Goal: Task Accomplishment & Management: Use online tool/utility

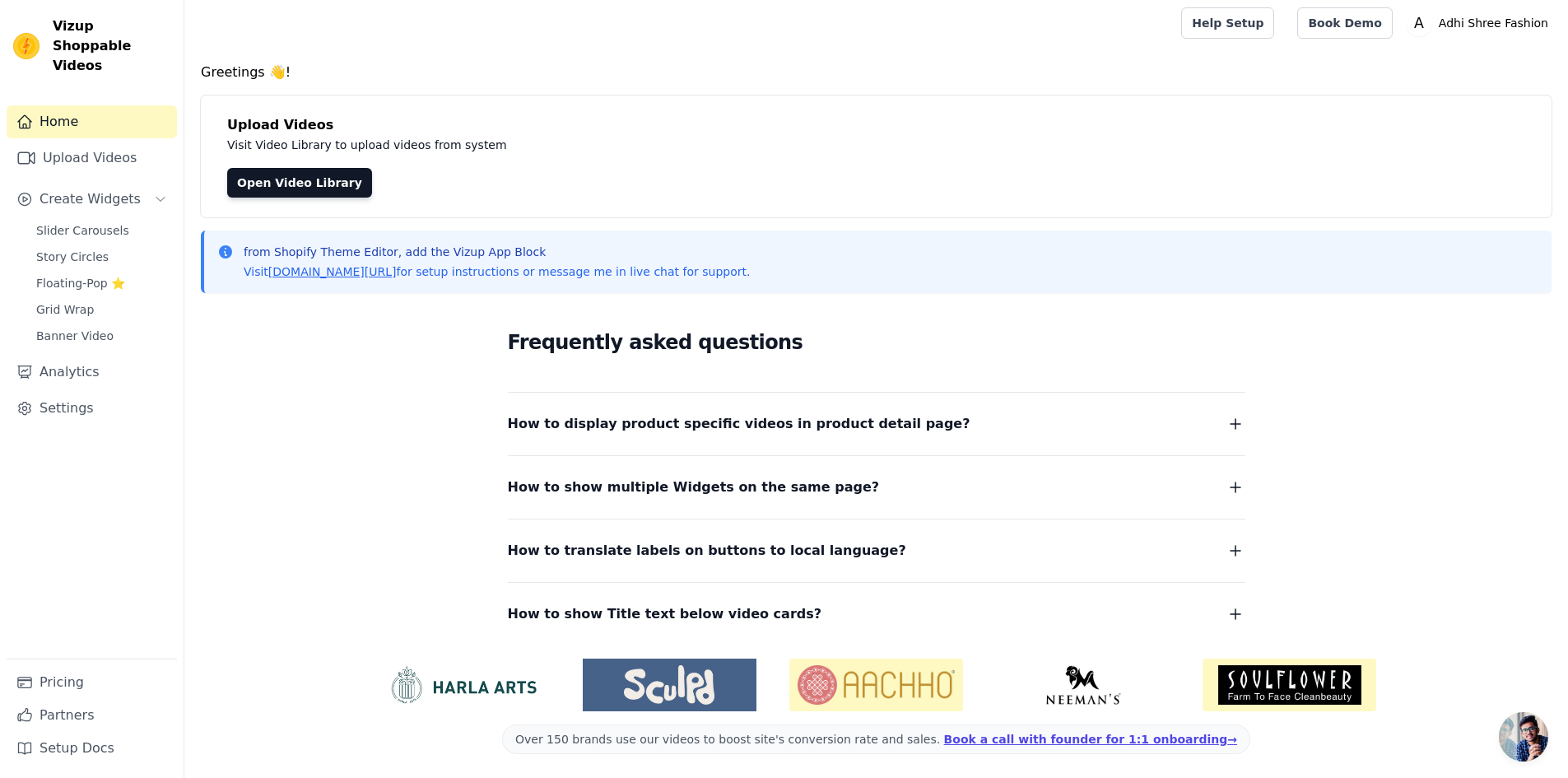
scroll to position [5, 0]
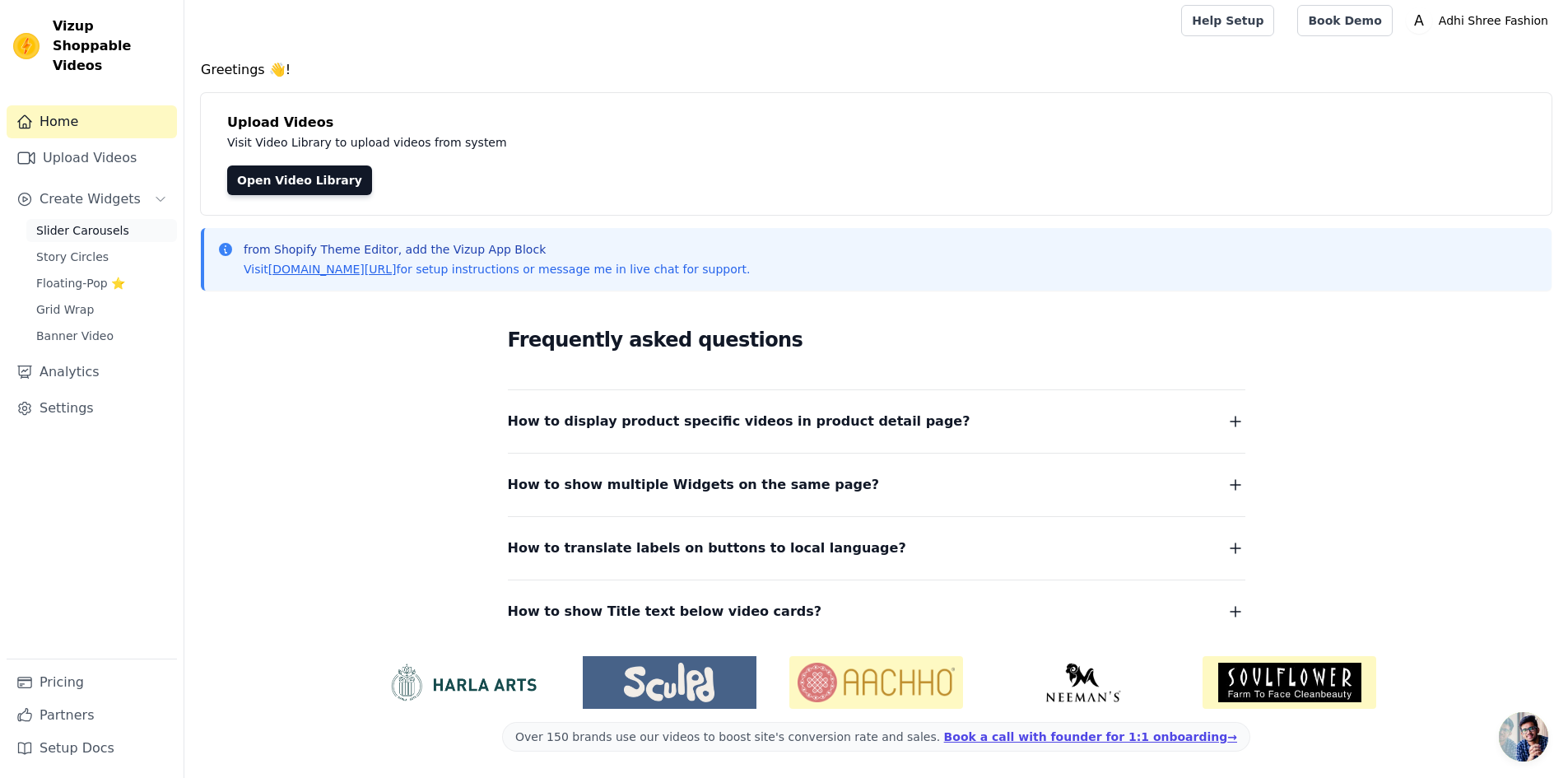
click at [102, 222] on span "Slider Carousels" at bounding box center [82, 230] width 93 height 16
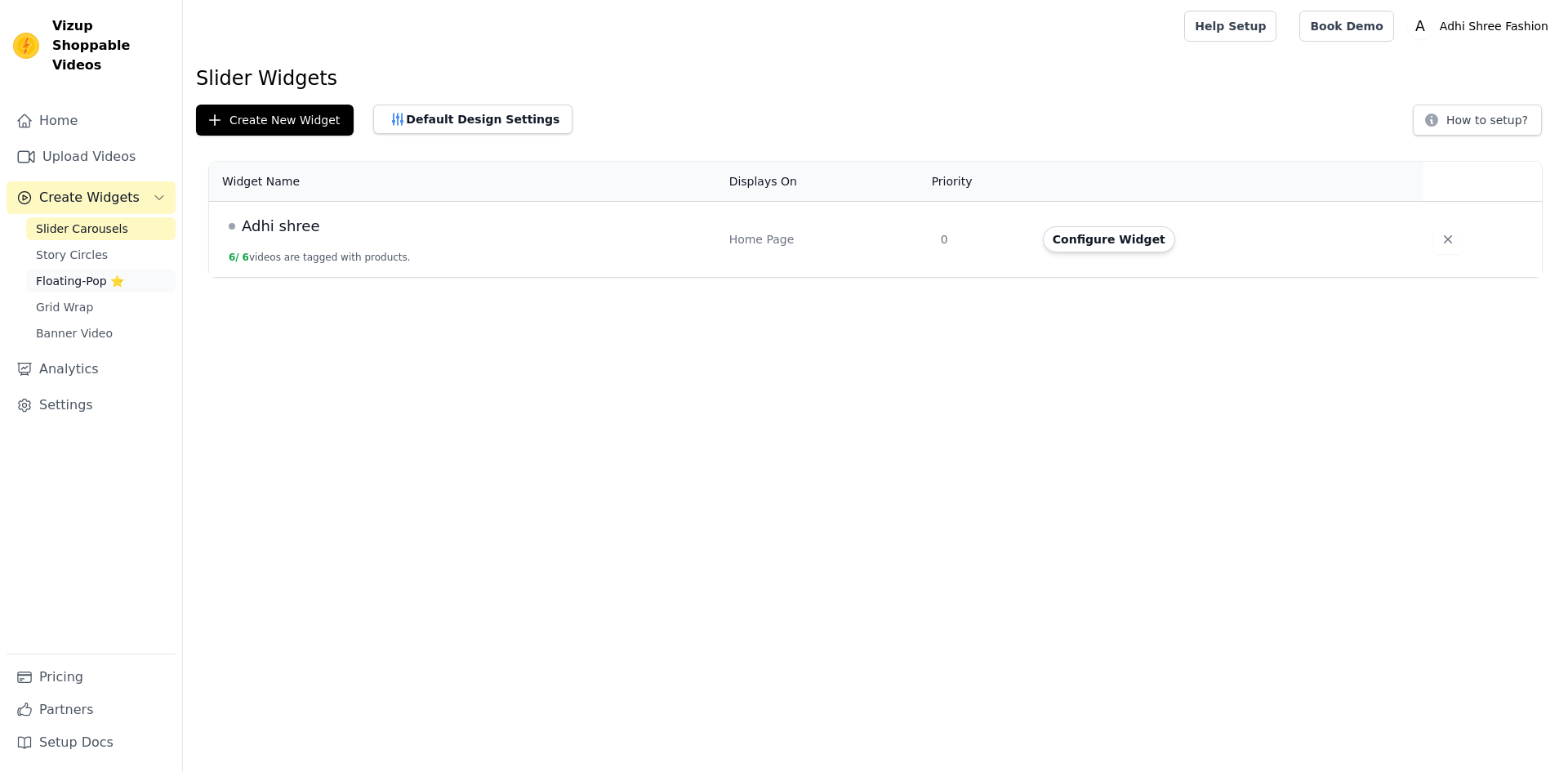
click at [67, 273] on span "Floating-Pop ⭐" at bounding box center [79, 281] width 88 height 16
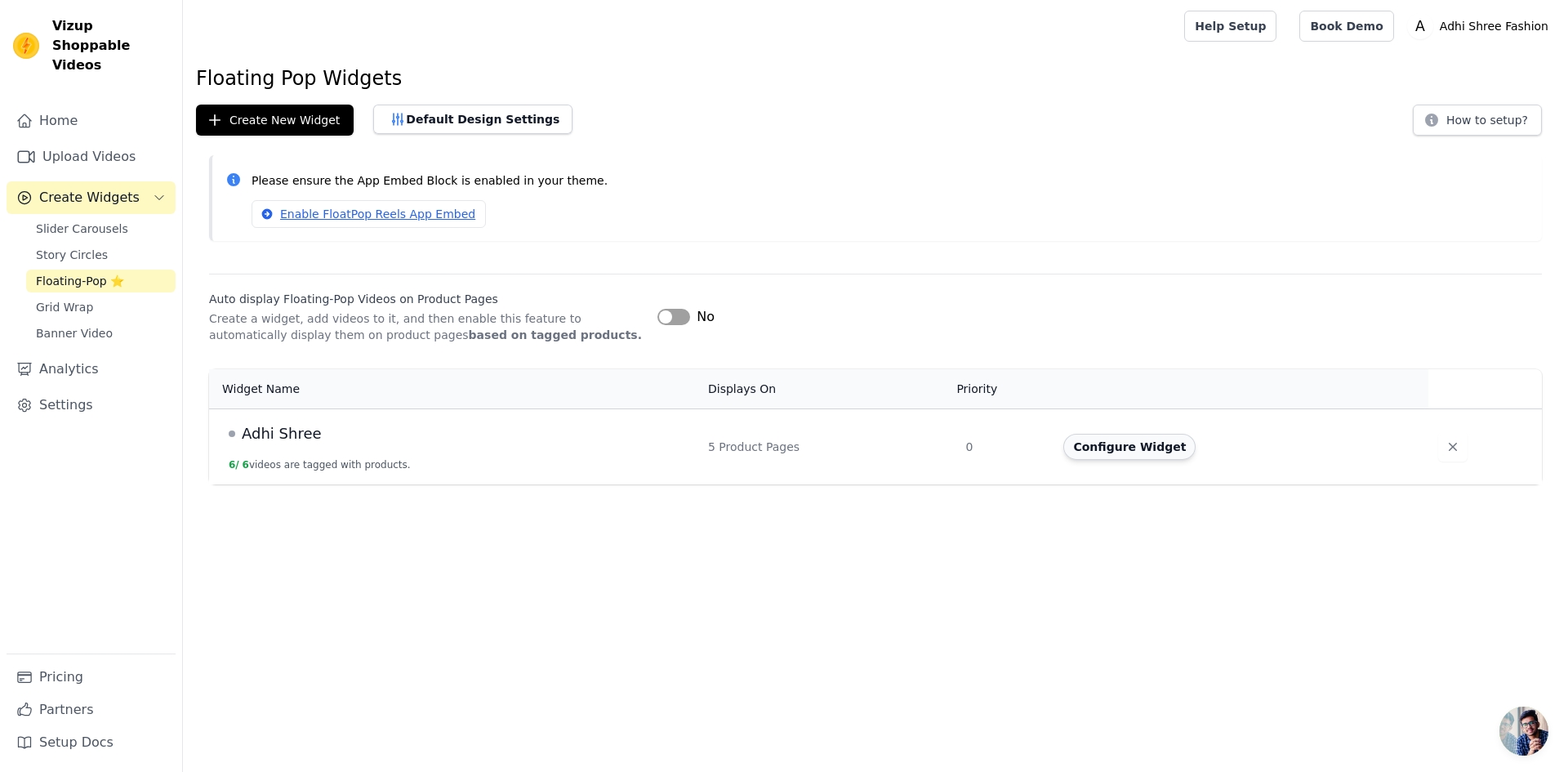
click at [1089, 444] on button "Configure Widget" at bounding box center [1129, 446] width 132 height 26
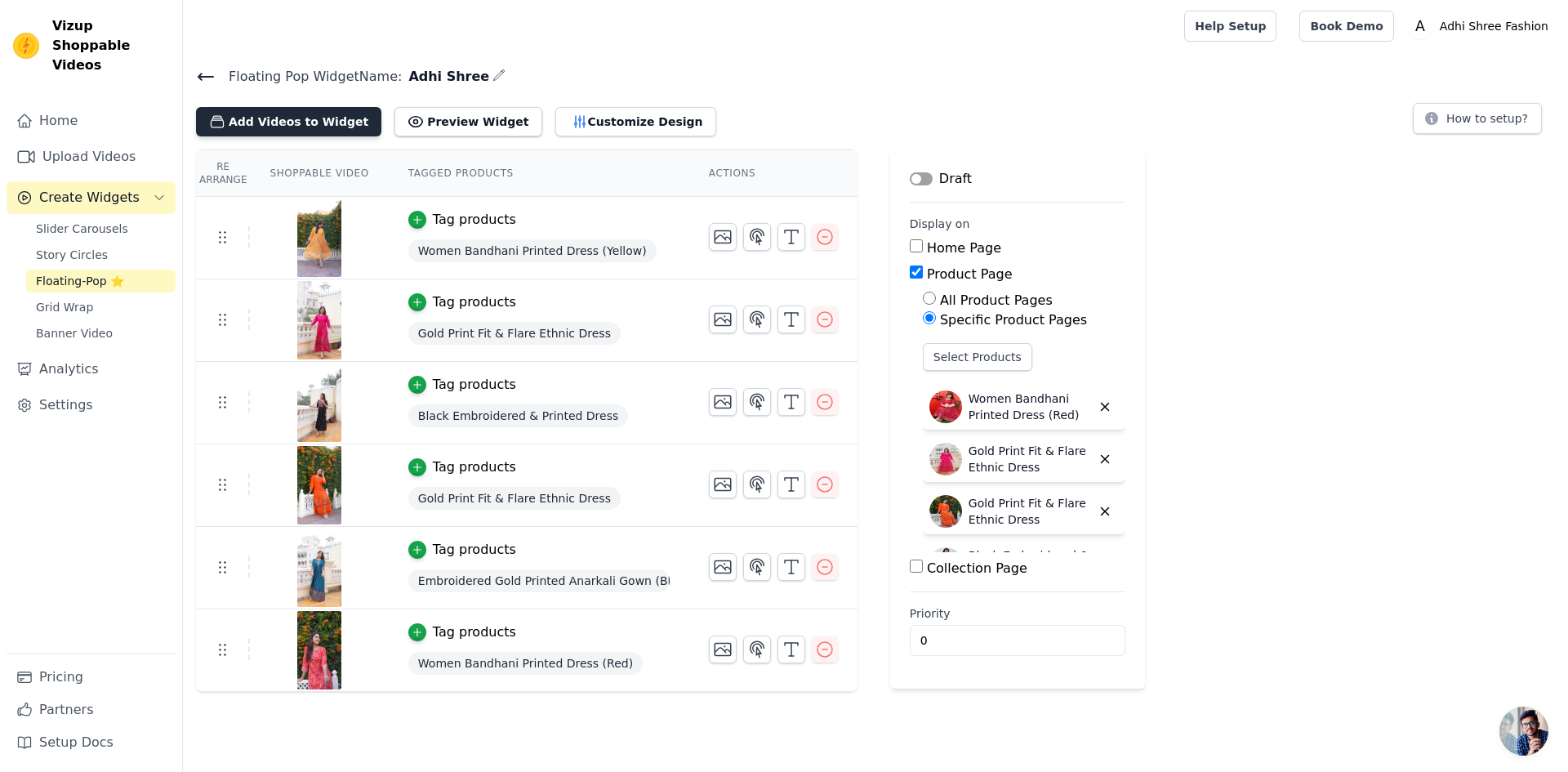
click at [318, 123] on button "Add Videos to Widget" at bounding box center [289, 121] width 186 height 29
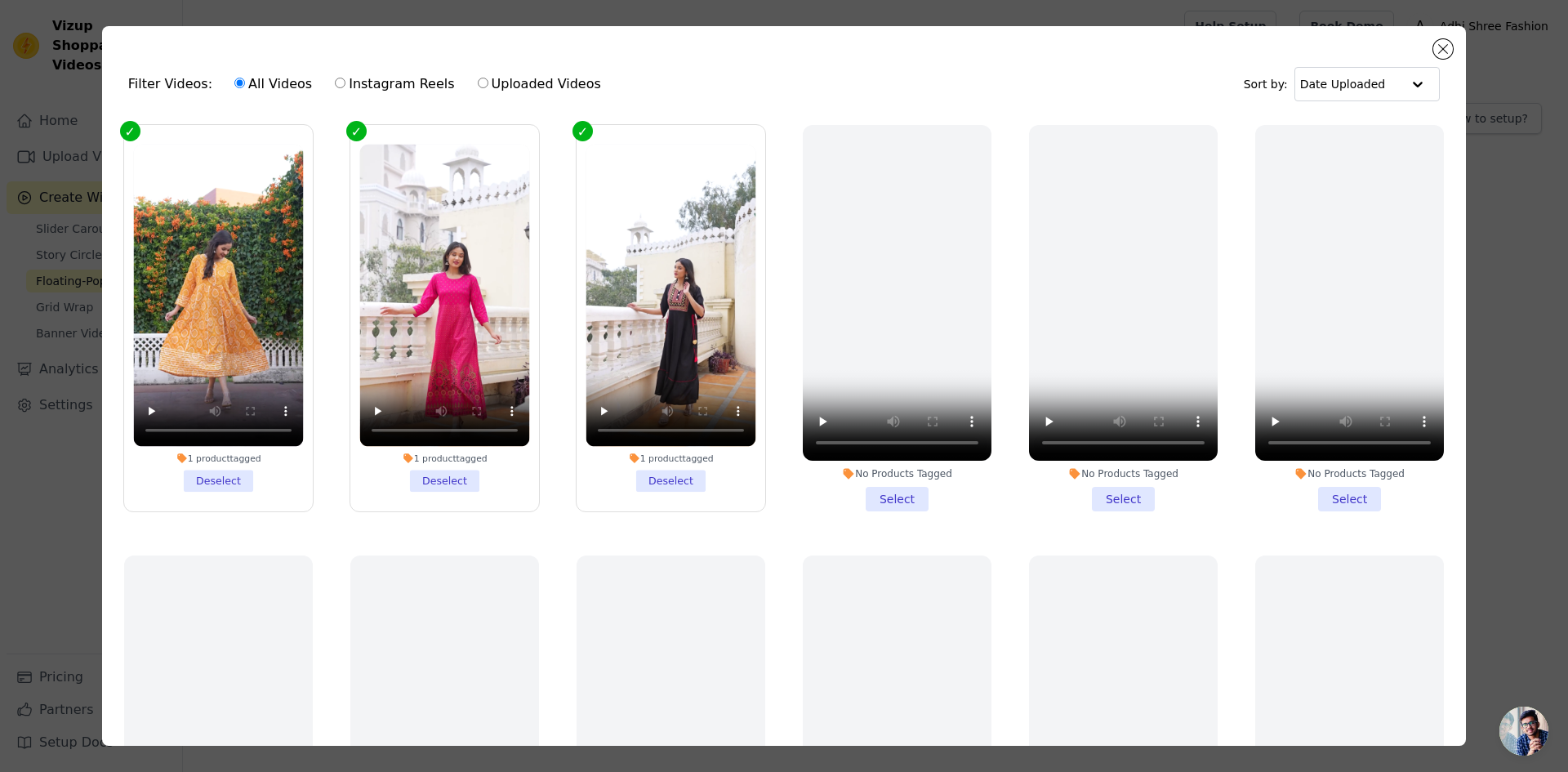
click at [488, 92] on label "Uploaded Videos" at bounding box center [540, 84] width 125 height 21
click at [488, 88] on input "Uploaded Videos" at bounding box center [483, 83] width 11 height 11
radio input "true"
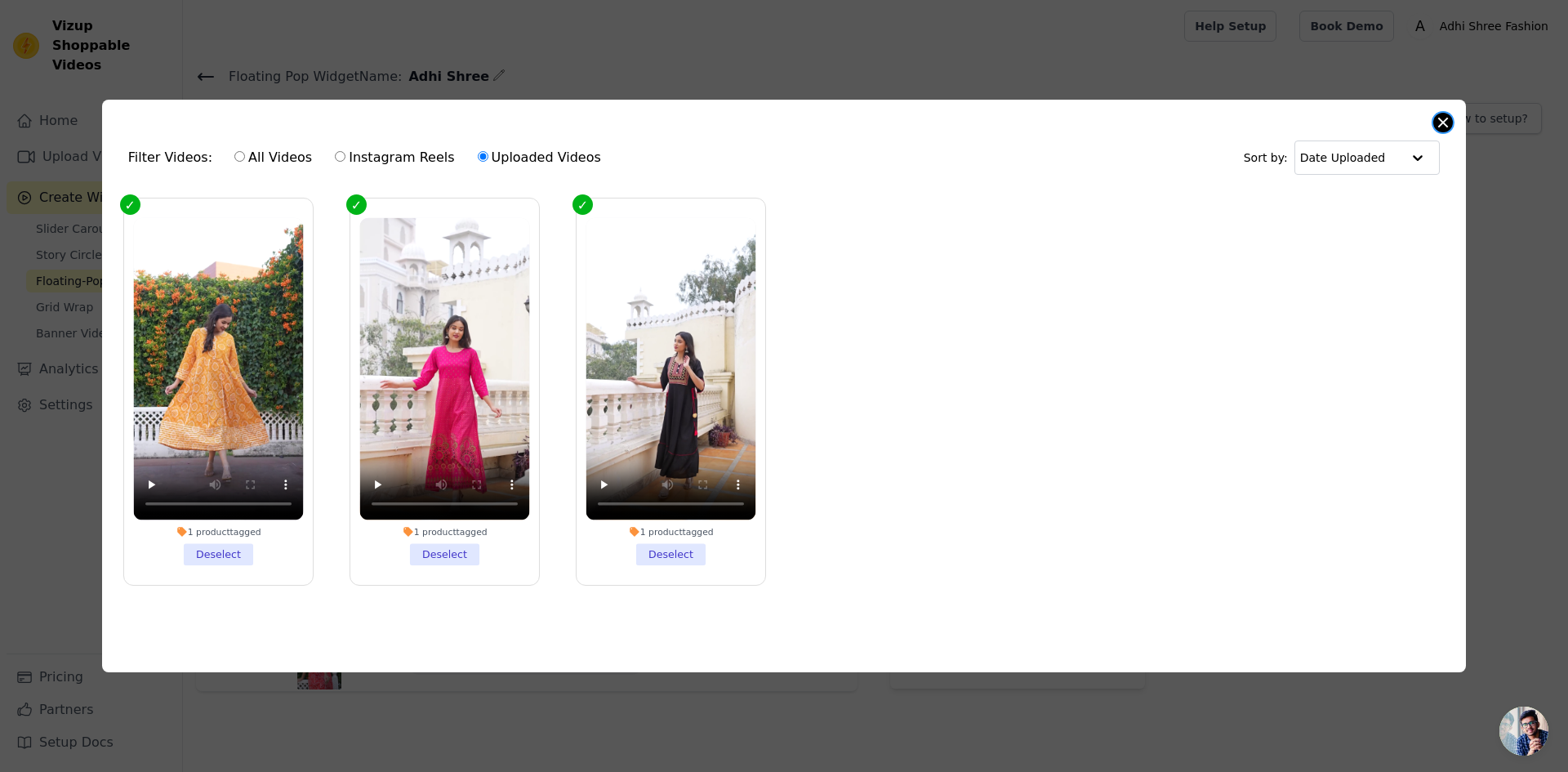
click at [1439, 122] on button "Close modal" at bounding box center [1443, 122] width 20 height 20
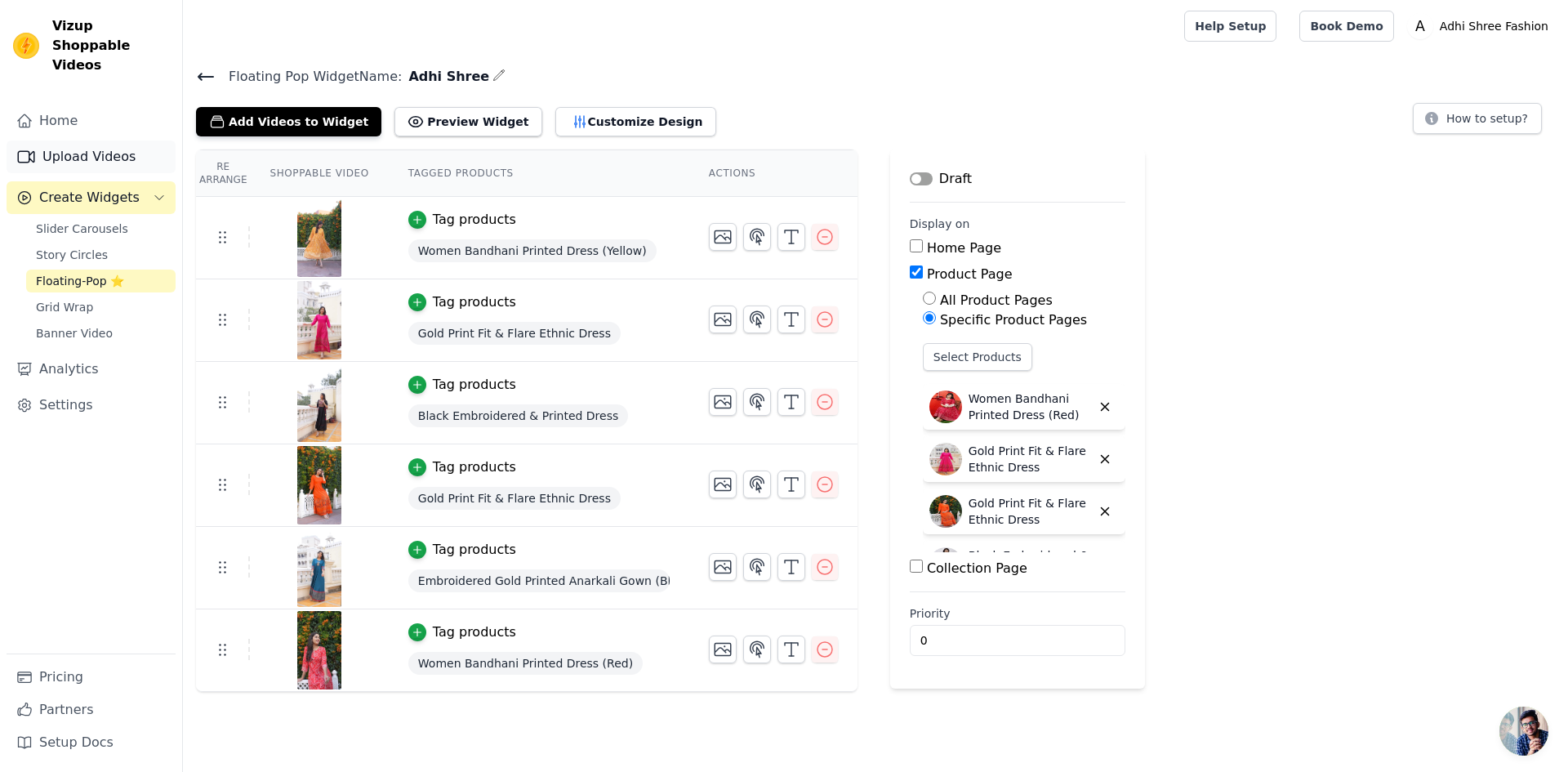
click at [76, 140] on link "Upload Videos" at bounding box center [91, 156] width 169 height 33
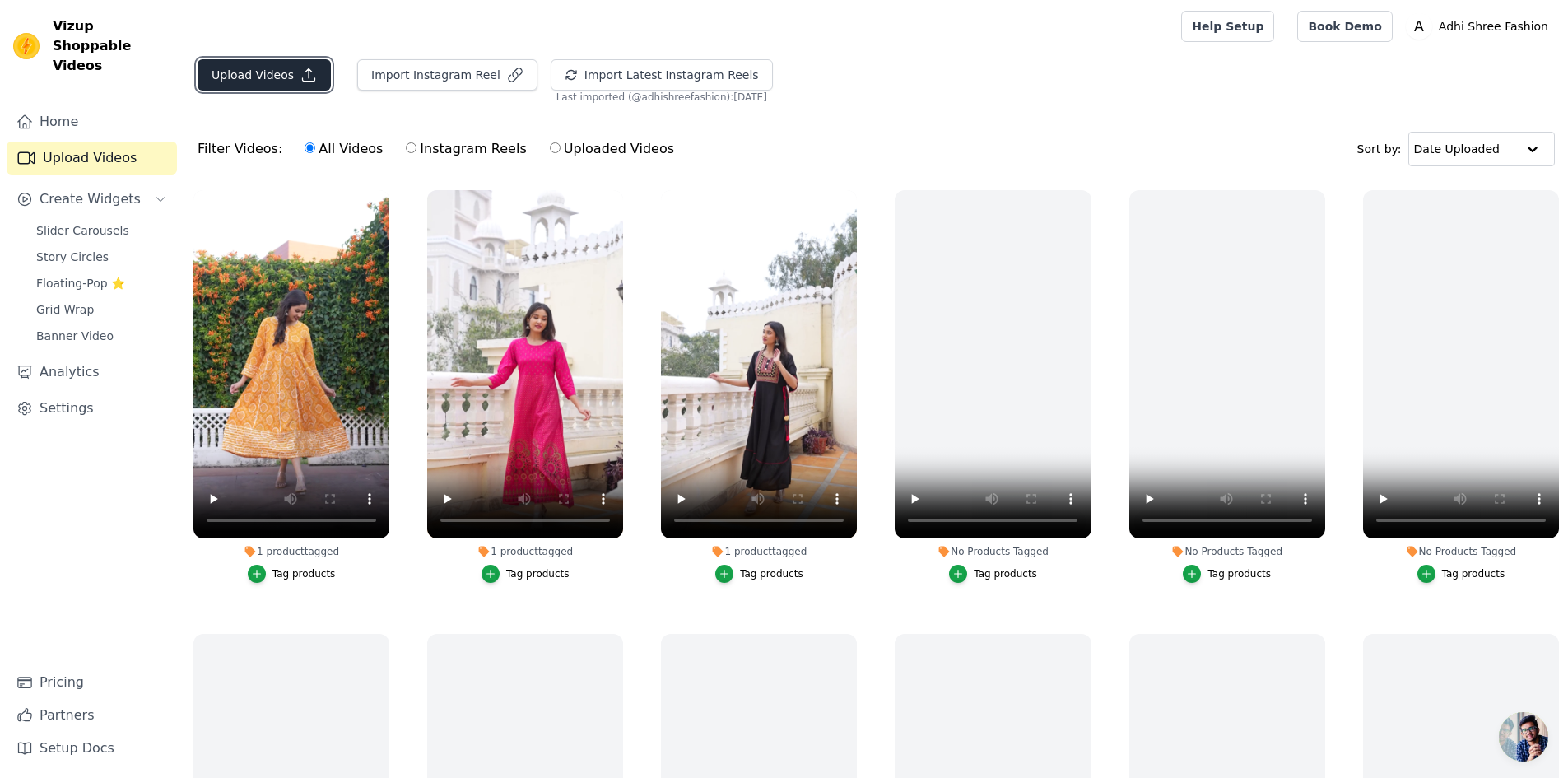
click at [239, 68] on button "Upload Videos" at bounding box center [264, 75] width 133 height 31
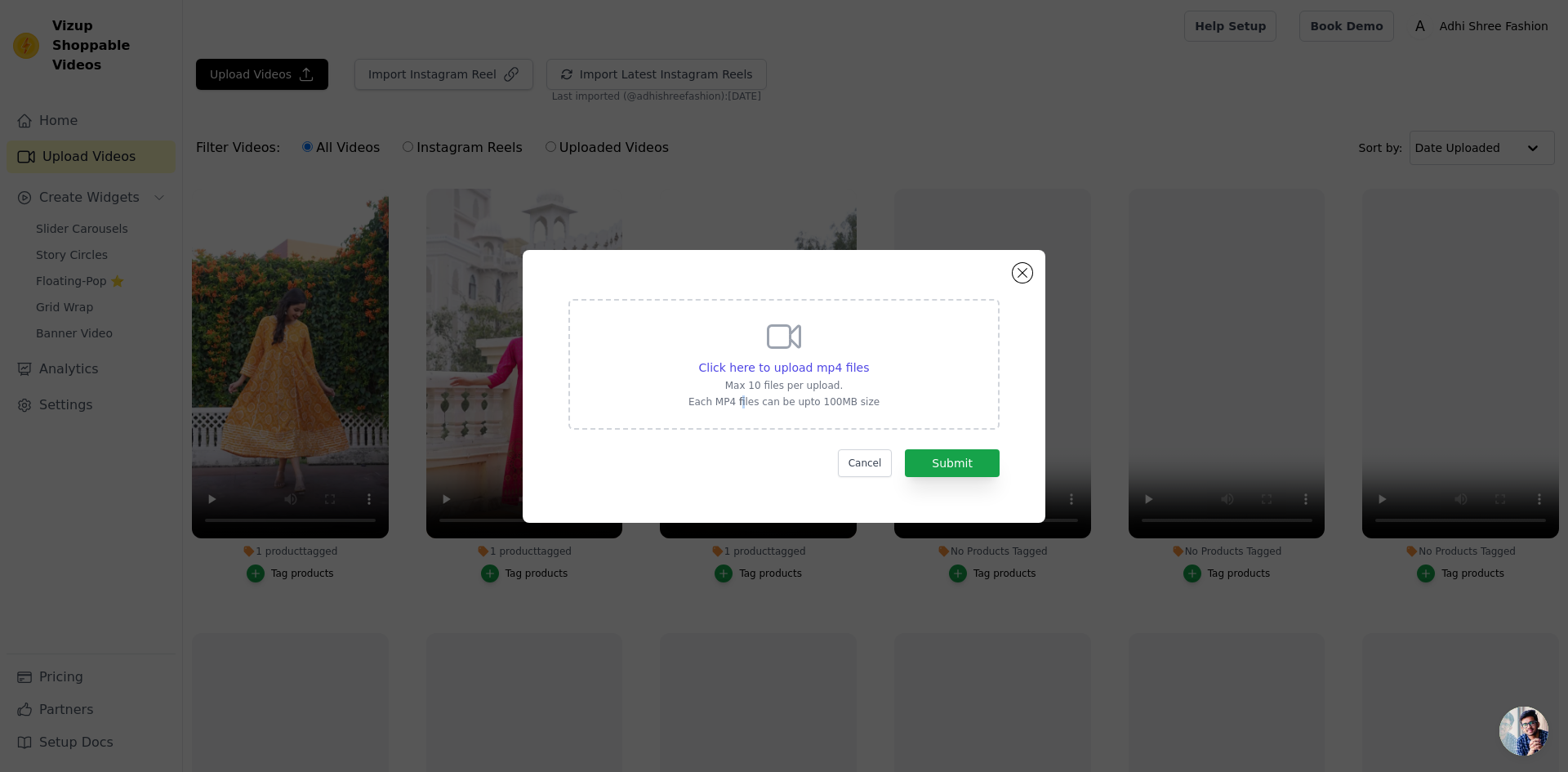
click at [750, 394] on div "Click here to upload mp4 files Max 10 files per upload. Each MP4 files can be u…" at bounding box center [784, 362] width 191 height 92
click at [796, 358] on div "Click here to upload mp4 files Max 10 files per upload. Each MP4 files can be u…" at bounding box center [784, 362] width 191 height 92
click at [868, 359] on input "Click here to upload mp4 files Max 10 files per upload. Each MP4 files can be u…" at bounding box center [868, 359] width 1 height 1
type input "C:\fakepath\Video-312.mp4"
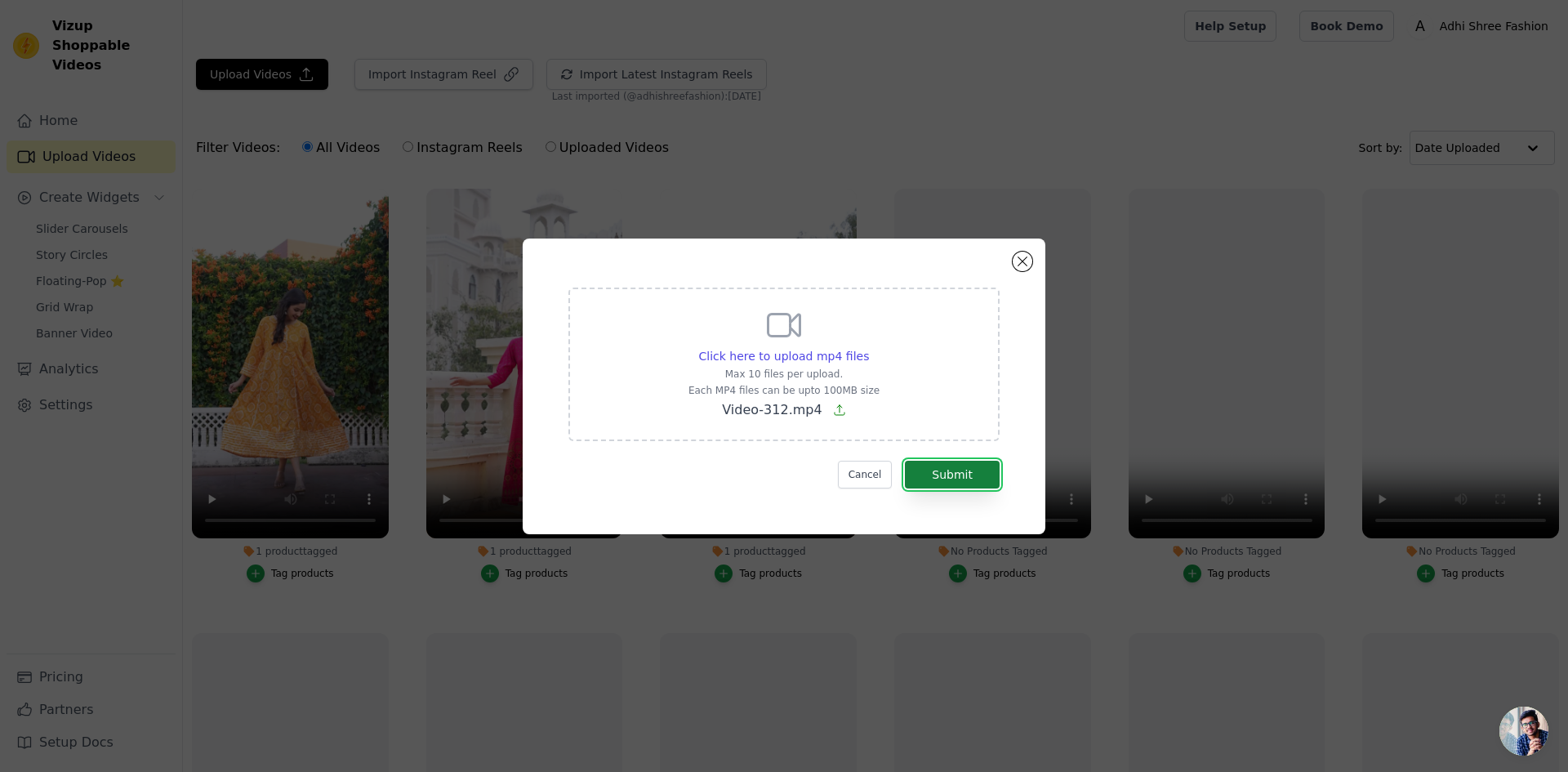
click at [980, 481] on button "Submit" at bounding box center [953, 474] width 95 height 28
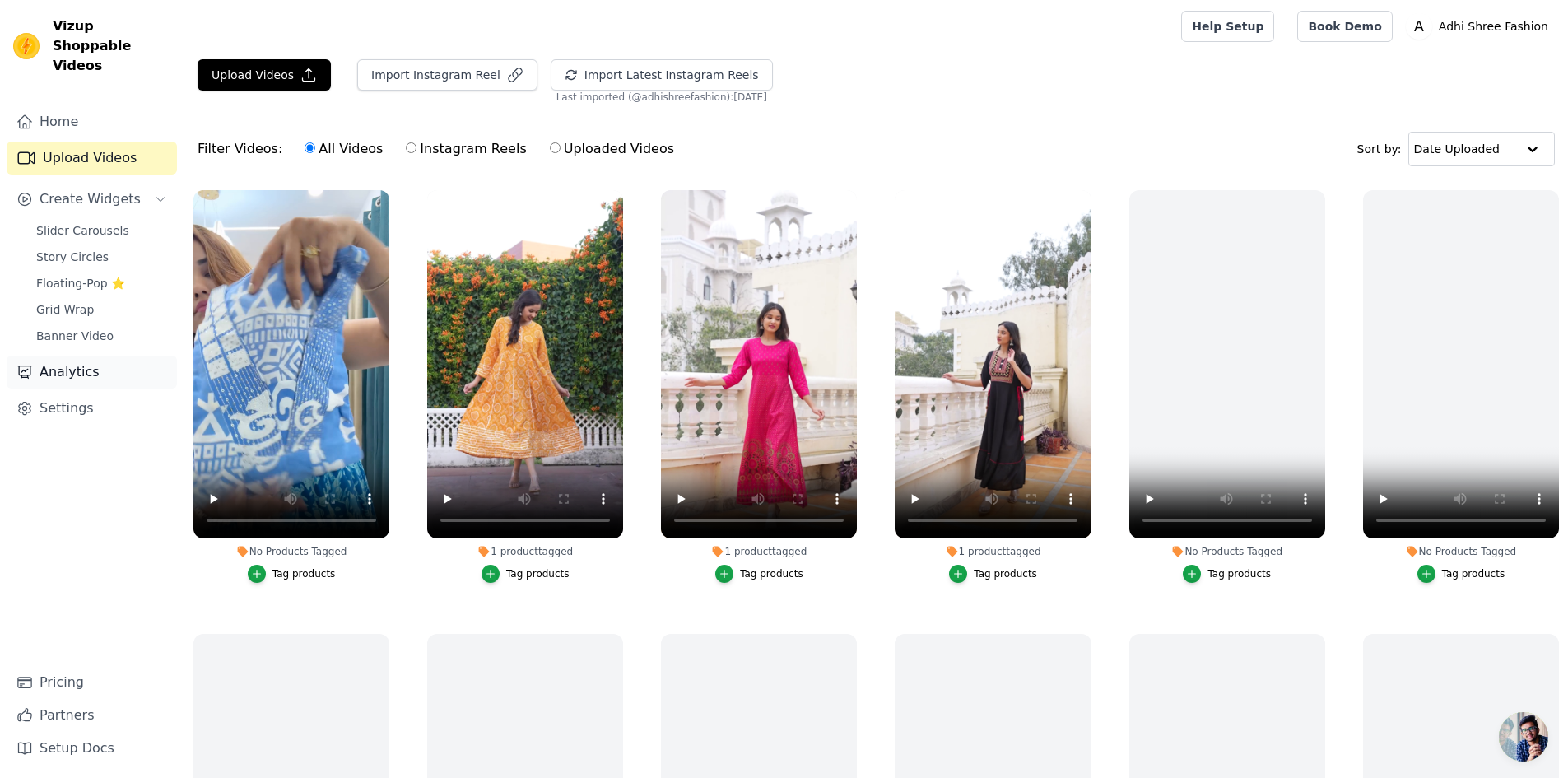
click at [75, 356] on link "Analytics" at bounding box center [92, 372] width 171 height 33
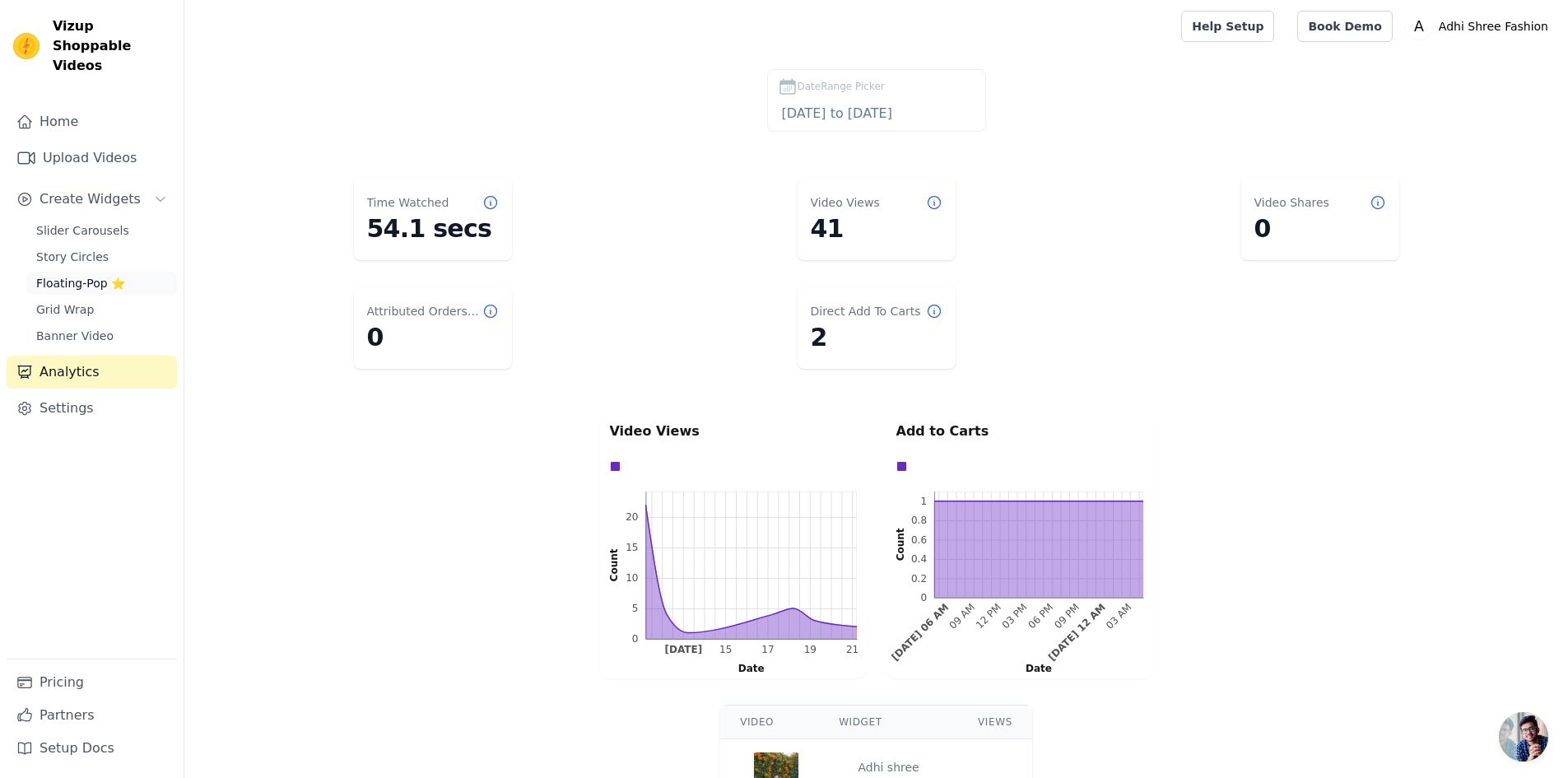
click at [107, 272] on link "Floating-Pop ⭐" at bounding box center [102, 283] width 151 height 23
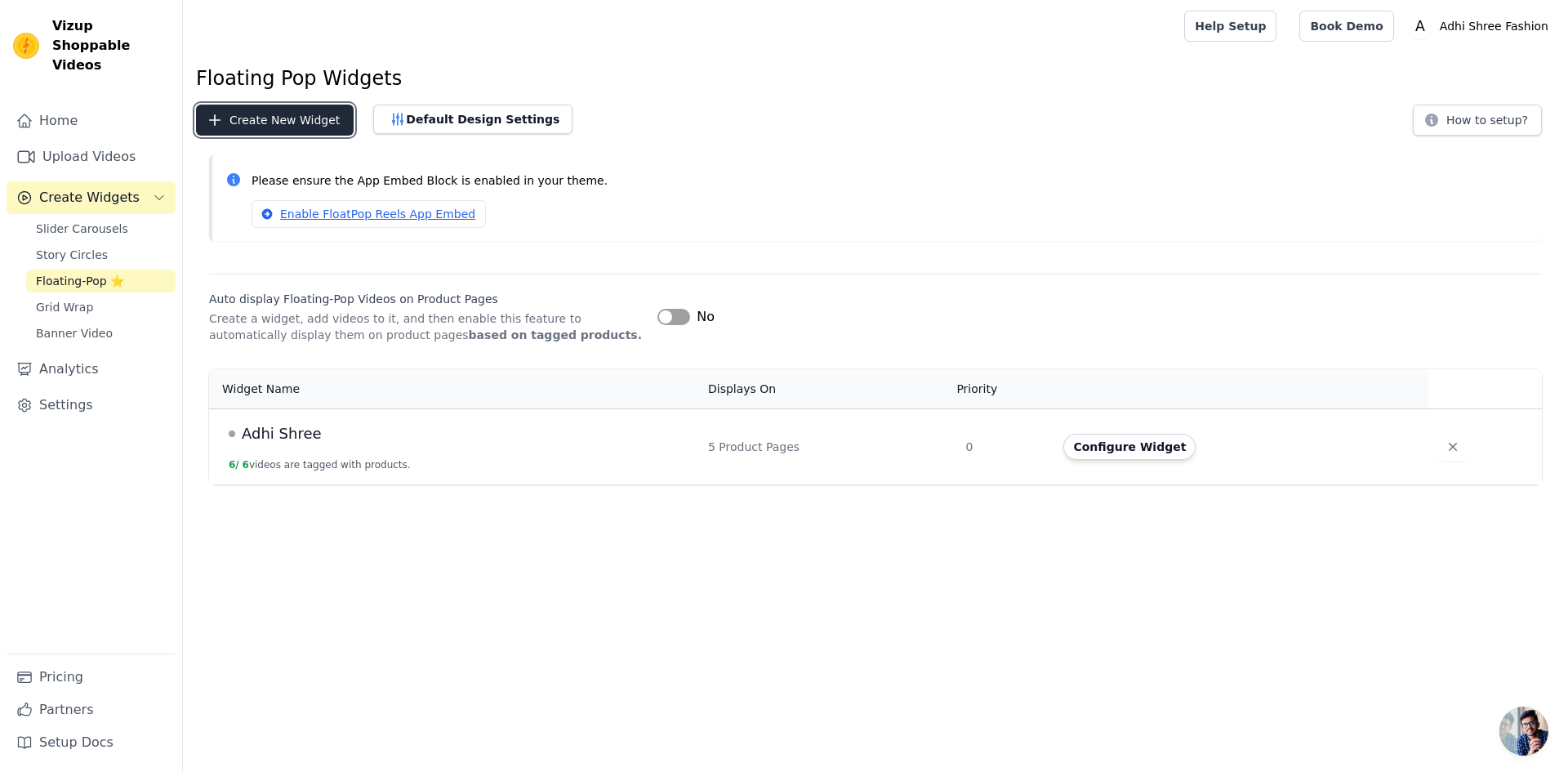
click at [302, 124] on button "Create New Widget" at bounding box center [275, 120] width 158 height 31
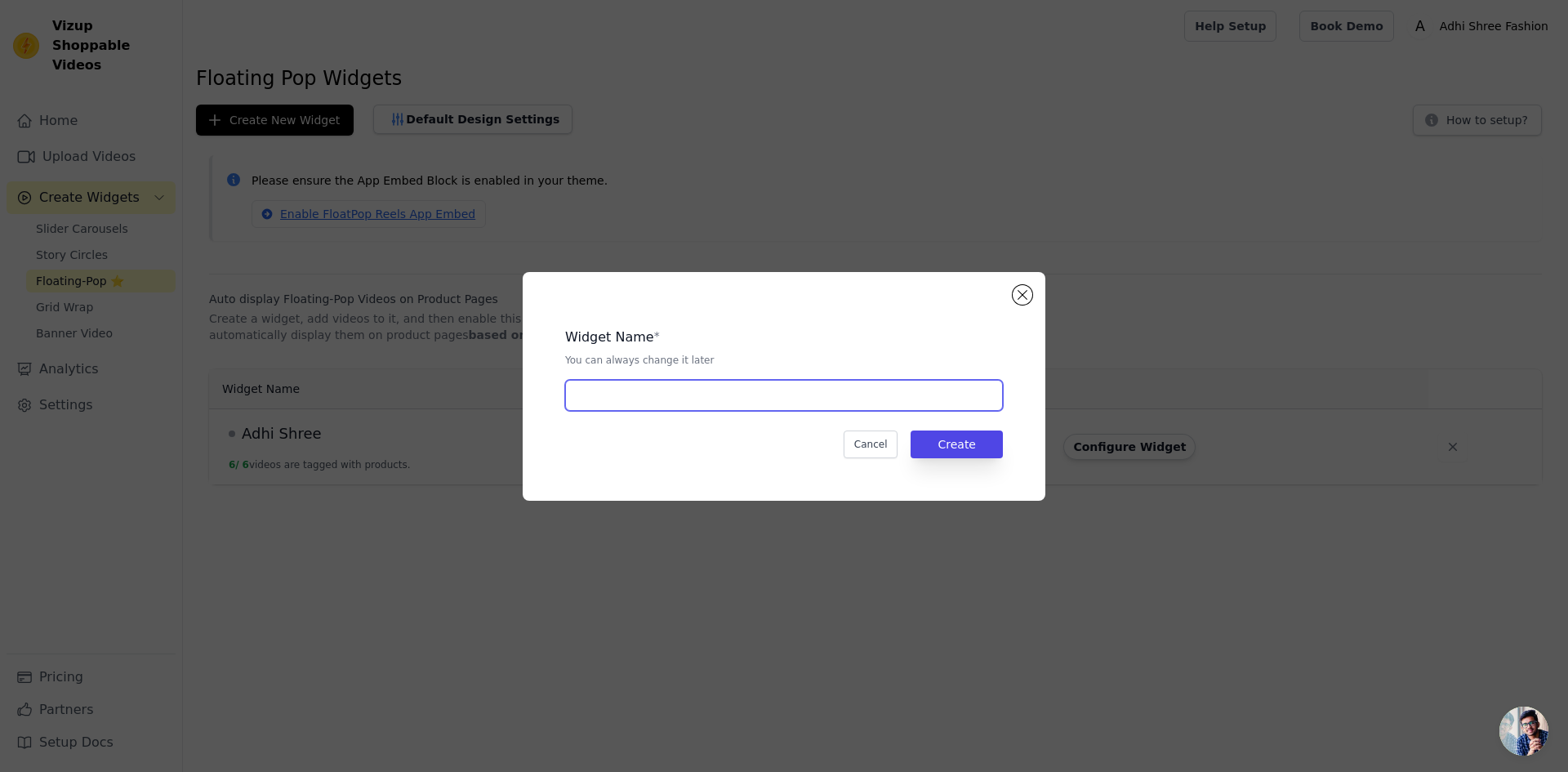
click at [660, 404] on input "text" at bounding box center [784, 395] width 438 height 31
type input "Kurta Set"
click at [972, 447] on button "Create" at bounding box center [956, 444] width 92 height 28
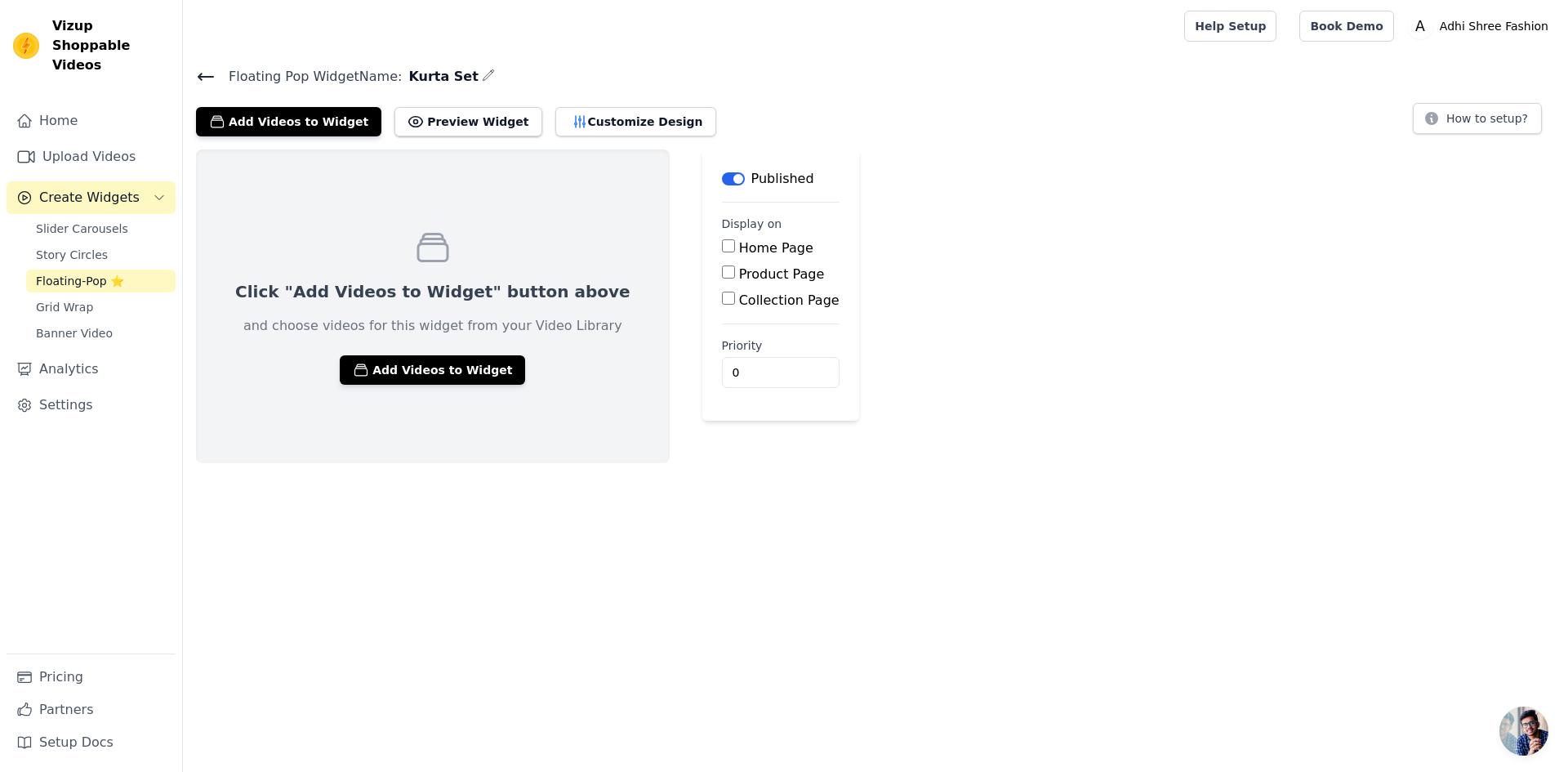
click at [722, 272] on input "Product Page" at bounding box center [728, 272] width 13 height 13
checkbox input "true"
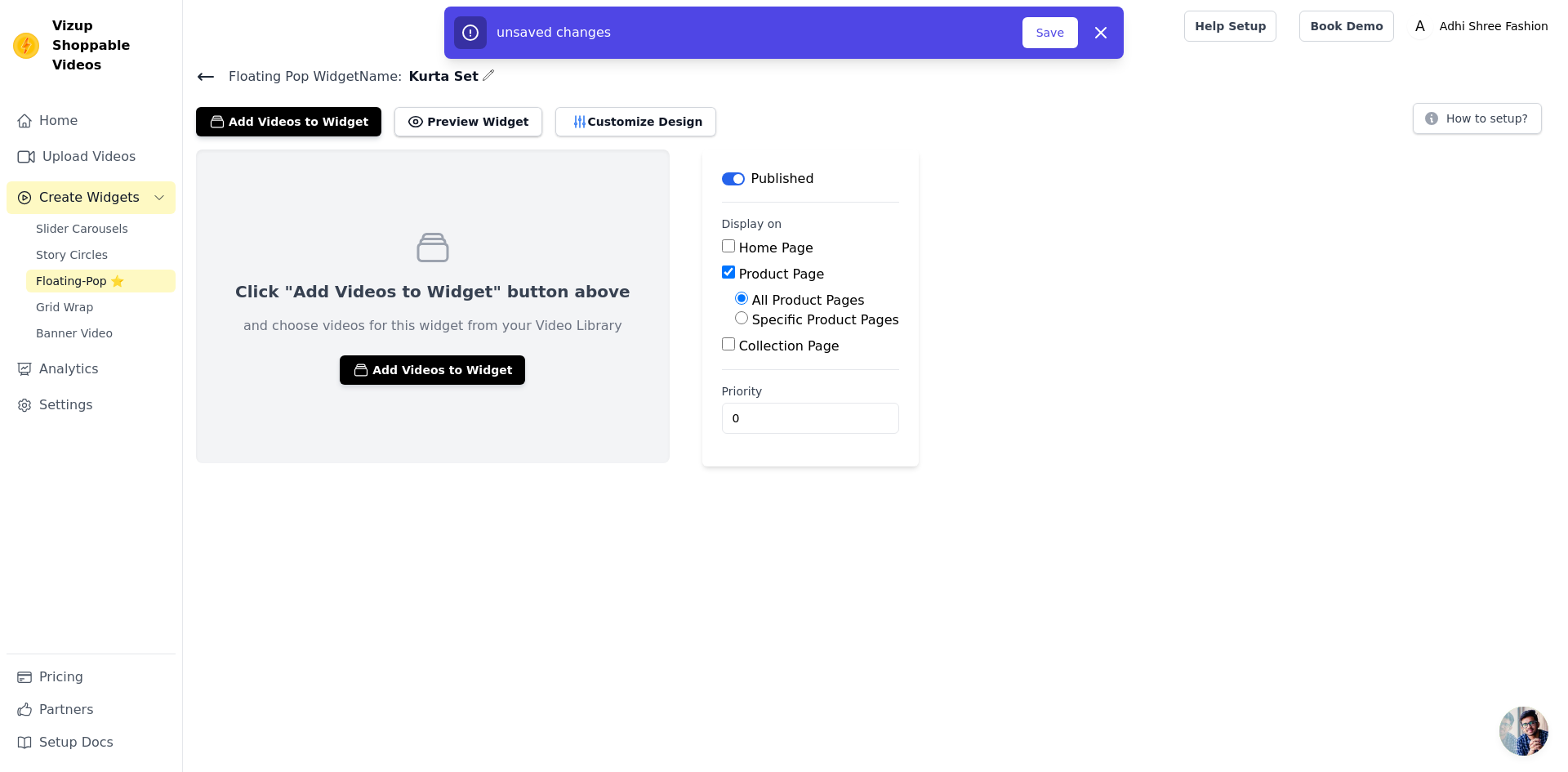
click at [735, 318] on div "Specific Product Pages" at bounding box center [817, 320] width 164 height 20
click at [735, 319] on input "Specific Product Pages" at bounding box center [741, 318] width 13 height 13
radio input "true"
click at [735, 354] on button "Select Products" at bounding box center [789, 357] width 110 height 28
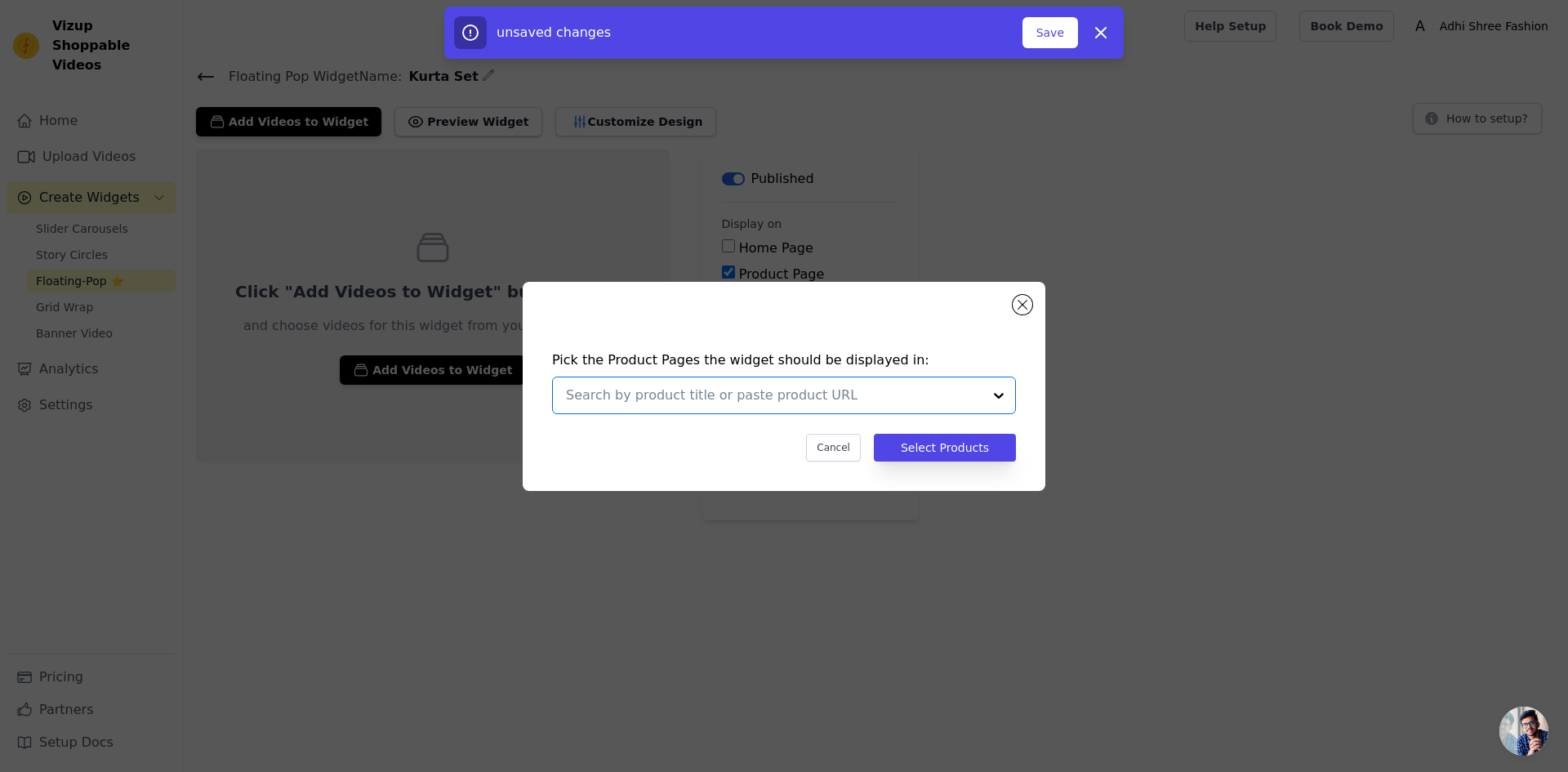
click at [715, 404] on input "text" at bounding box center [774, 395] width 417 height 20
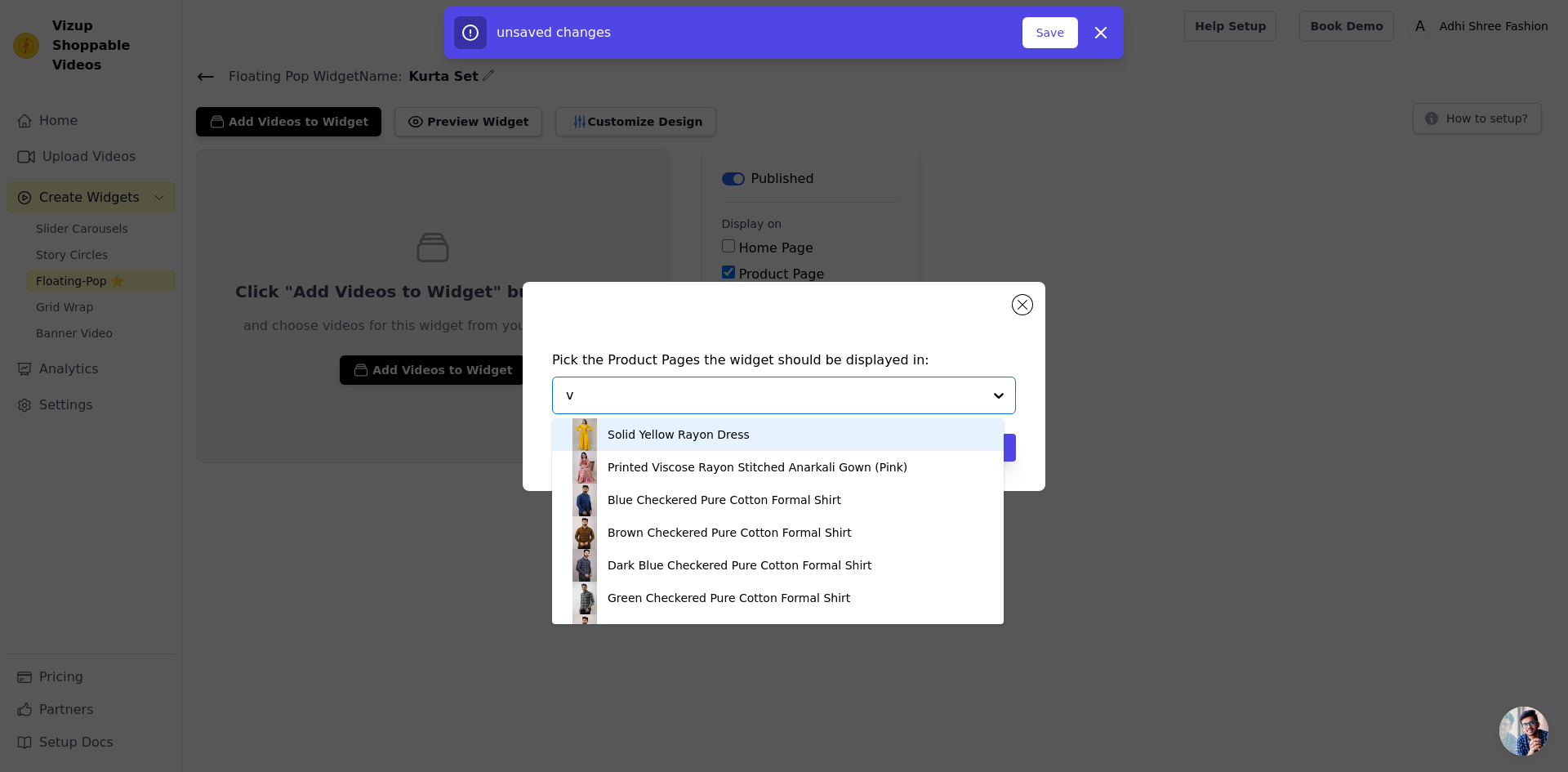
type input "v"
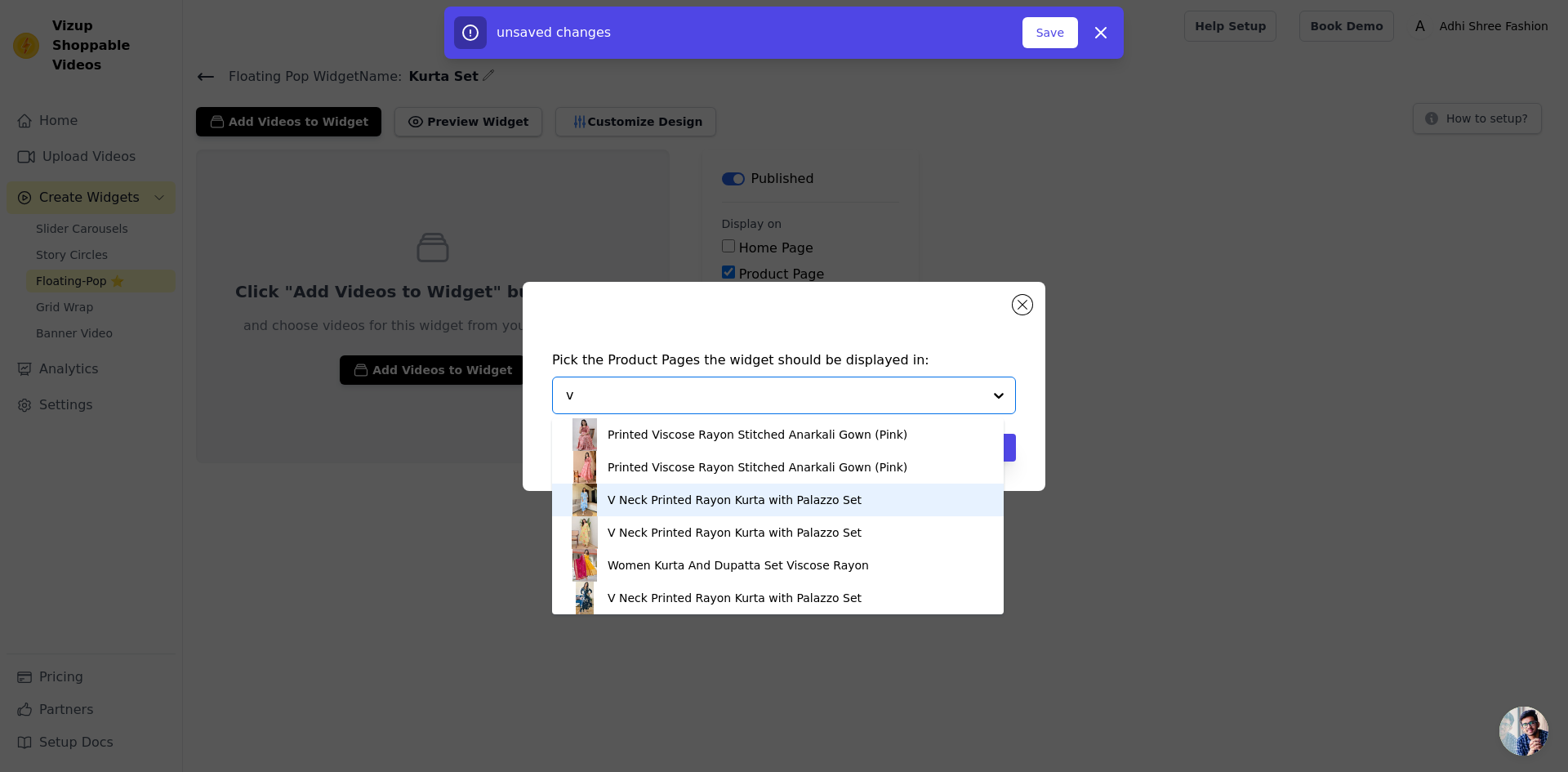
click at [664, 498] on div "V Neck Printed Rayon Kurta with Palazzo Set" at bounding box center [734, 500] width 254 height 16
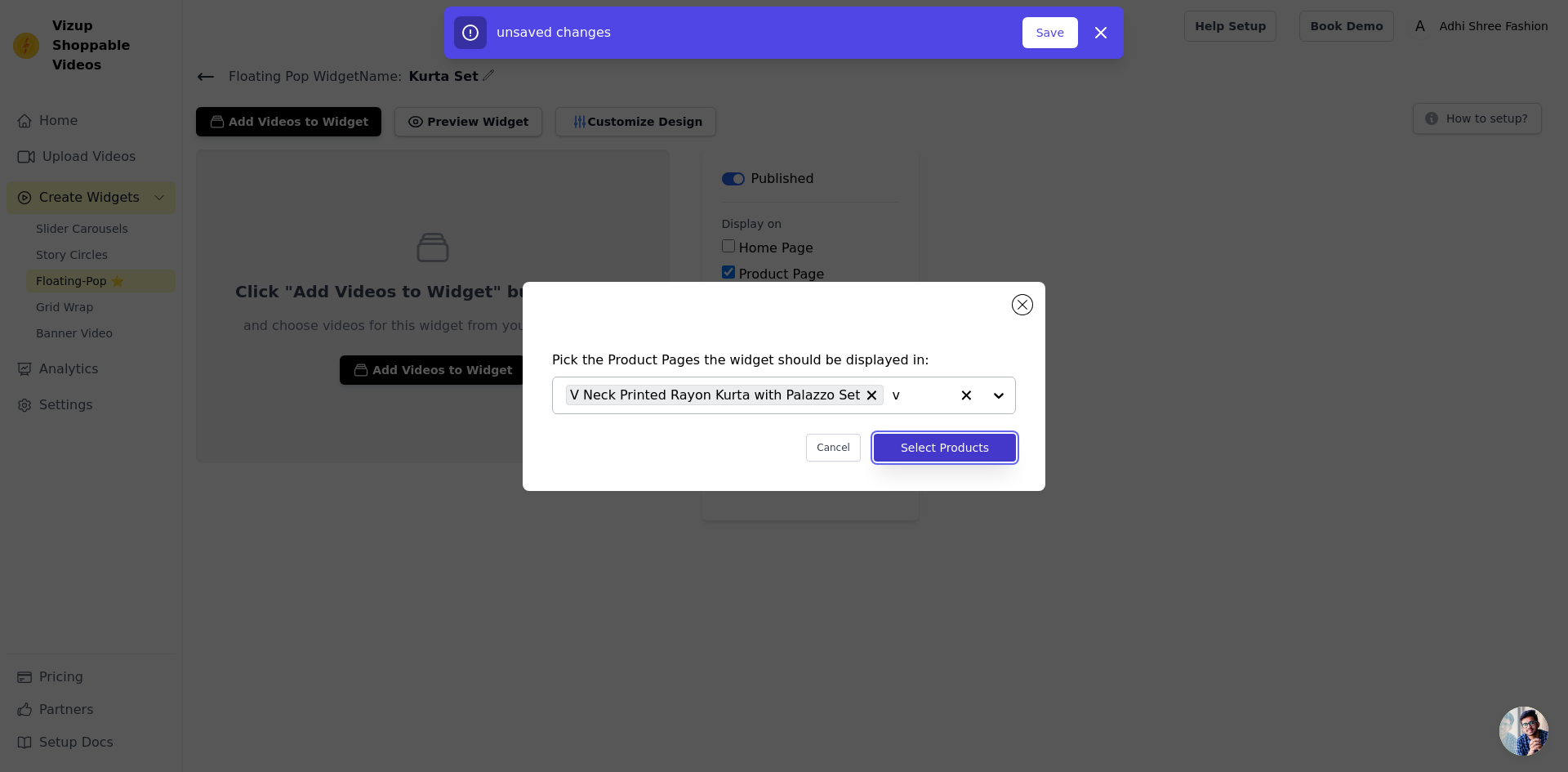
click at [945, 454] on button "Select Products" at bounding box center [945, 447] width 142 height 28
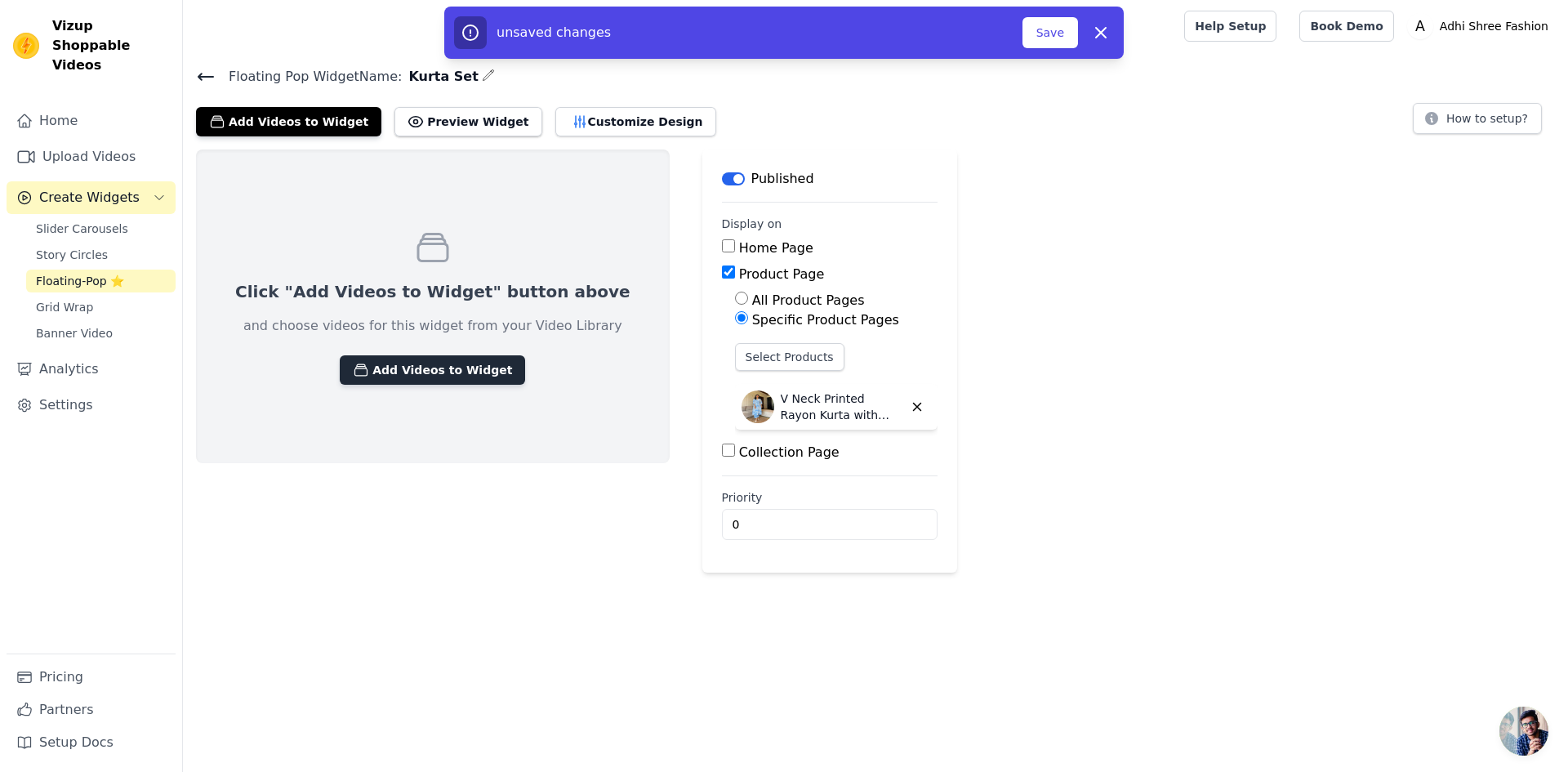
click at [380, 379] on button "Add Videos to Widget" at bounding box center [433, 369] width 186 height 29
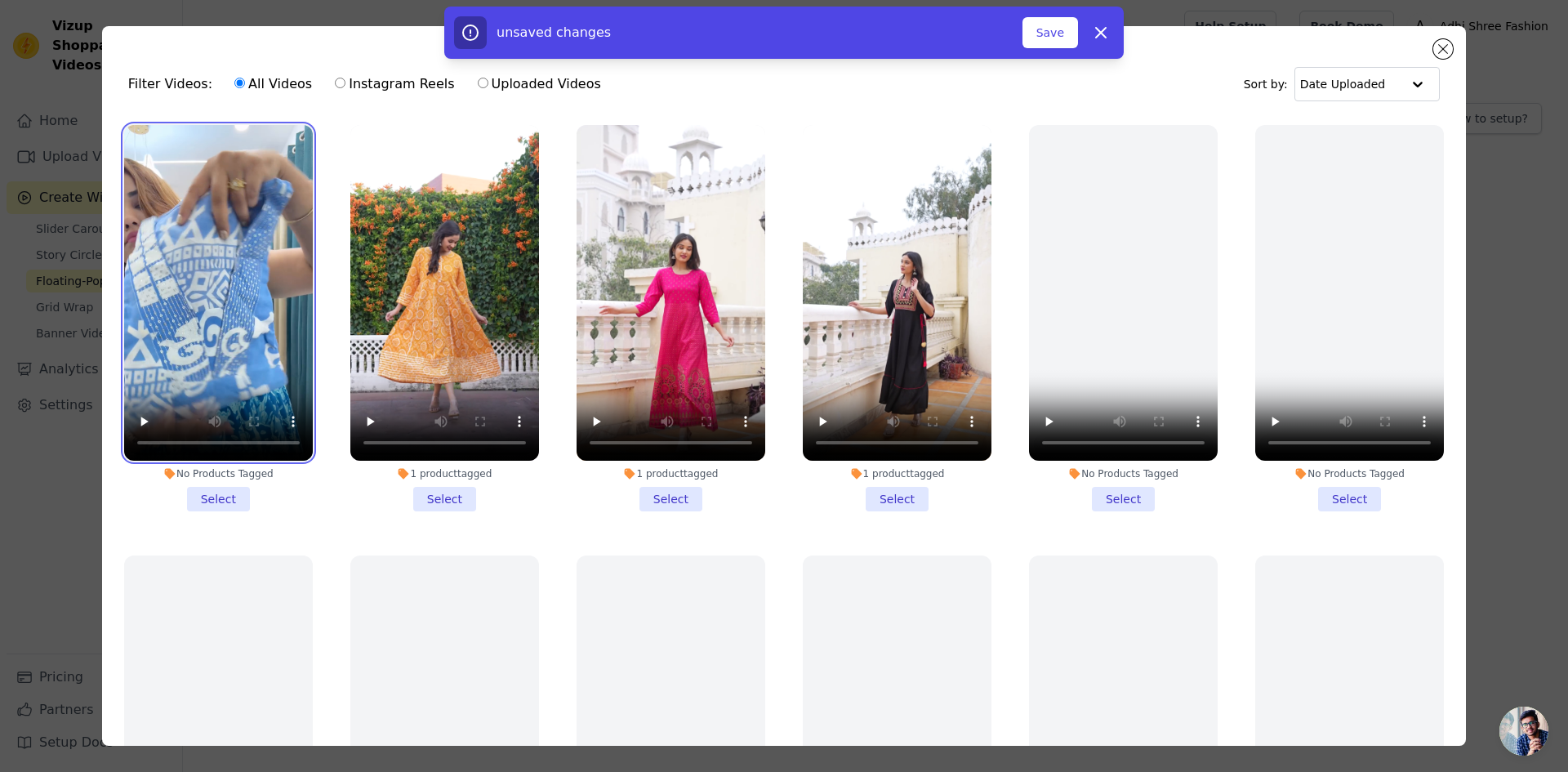
click at [269, 299] on video at bounding box center [219, 293] width 189 height 336
click at [214, 493] on li "No Products Tagged Select" at bounding box center [219, 318] width 189 height 386
click at [0, 0] on input "No Products Tagged Select" at bounding box center [0, 0] width 0 height 0
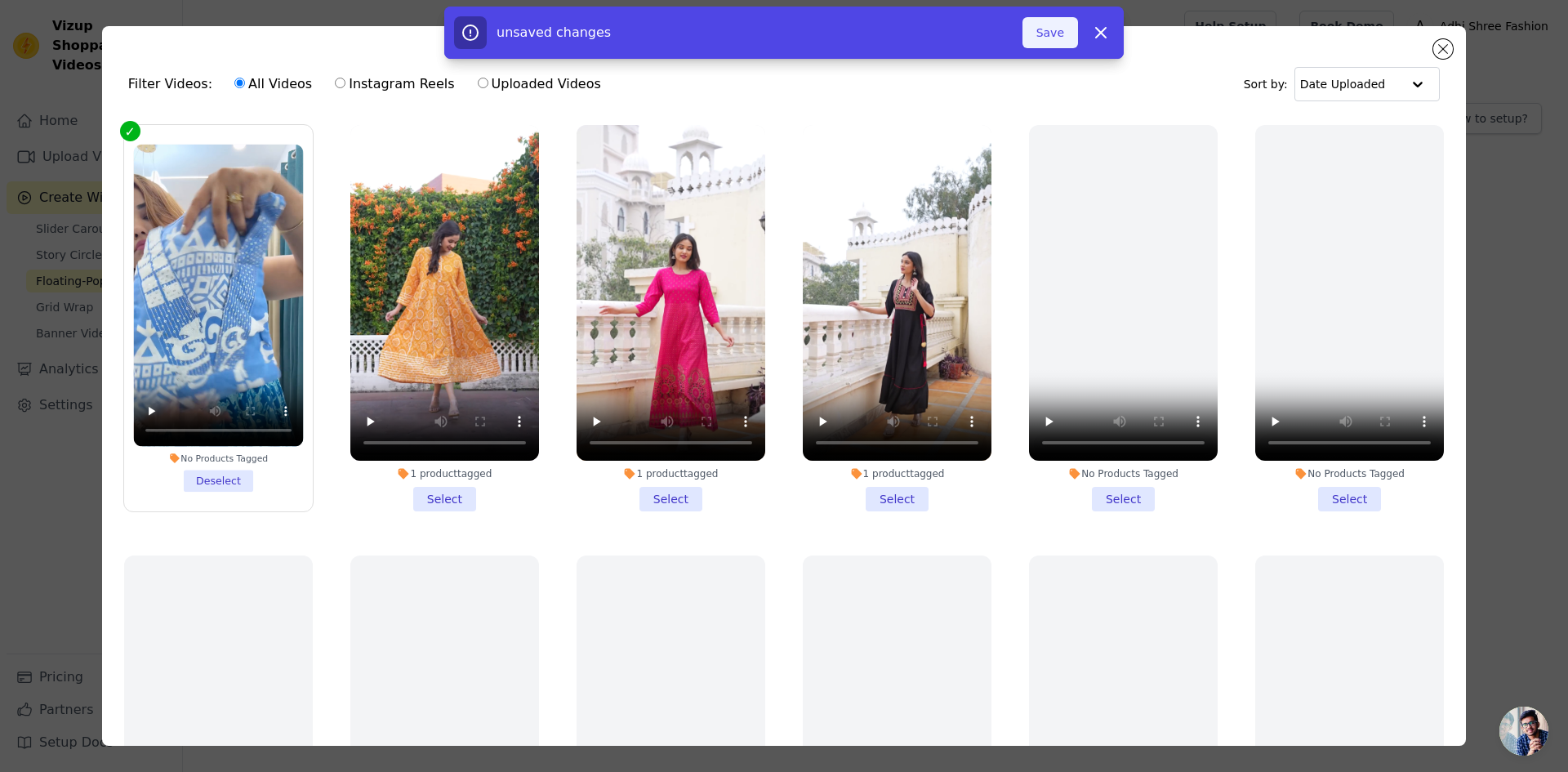
click at [1054, 31] on button "Save" at bounding box center [1050, 32] width 55 height 31
click at [1043, 28] on button "Add To Widget" at bounding box center [1023, 32] width 110 height 31
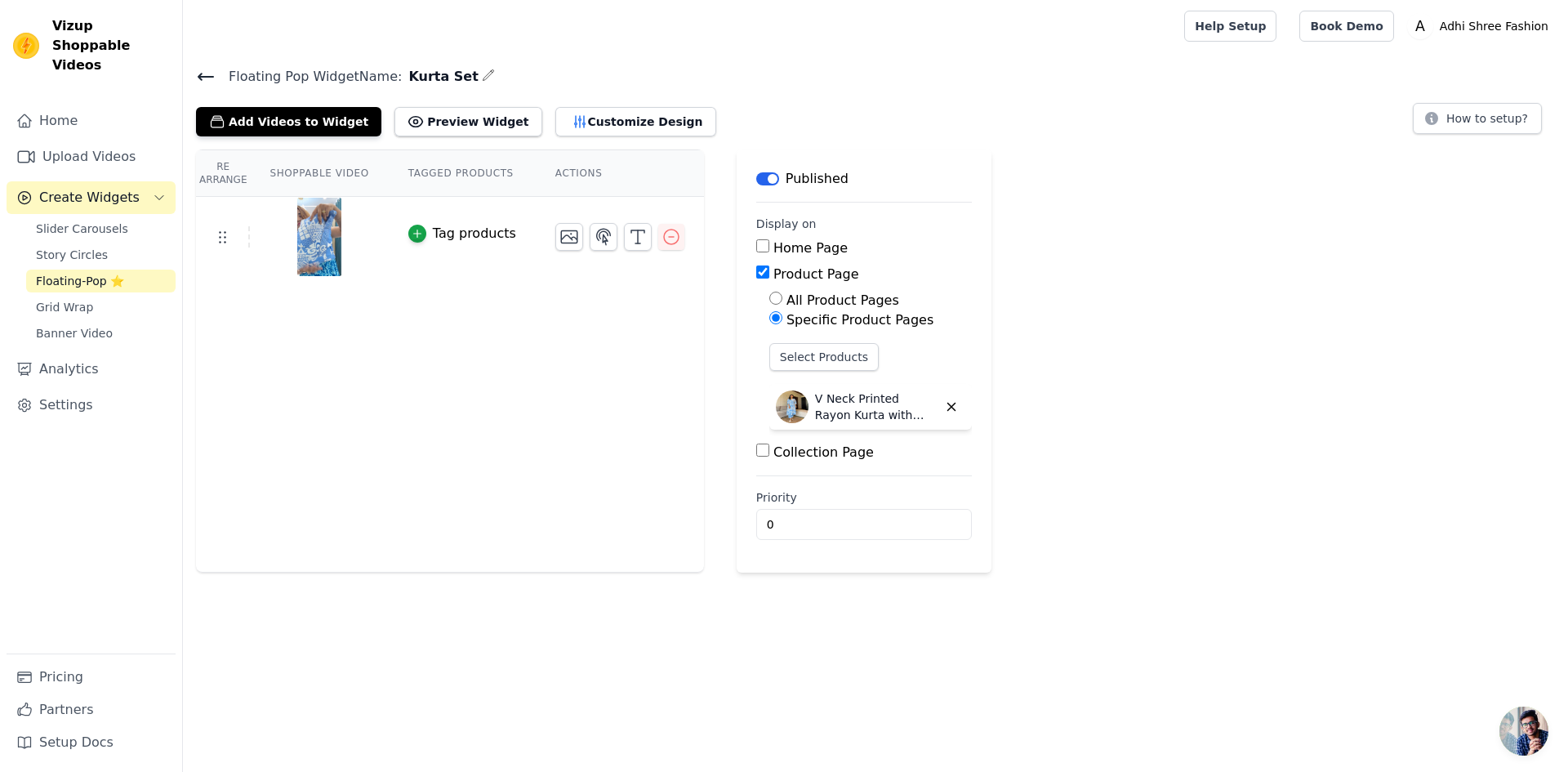
click at [707, 573] on html "Vizup Shoppable Videos Home Upload Videos Create Widgets Slider Carousels Story…" at bounding box center [784, 286] width 1568 height 573
click at [450, 122] on button "Preview Widget" at bounding box center [467, 121] width 147 height 29
